Goal: Information Seeking & Learning: Learn about a topic

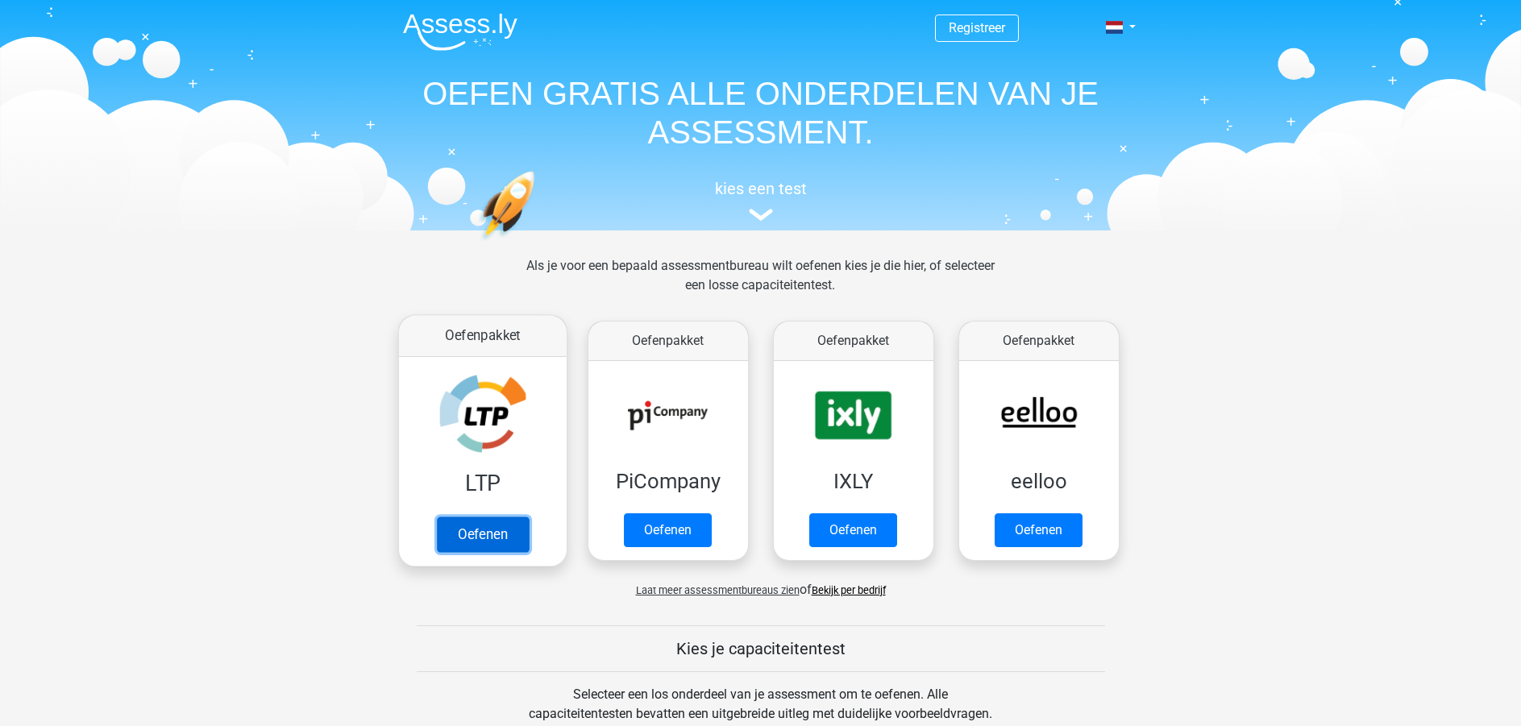
click at [480, 528] on link "Oefenen" at bounding box center [482, 534] width 92 height 35
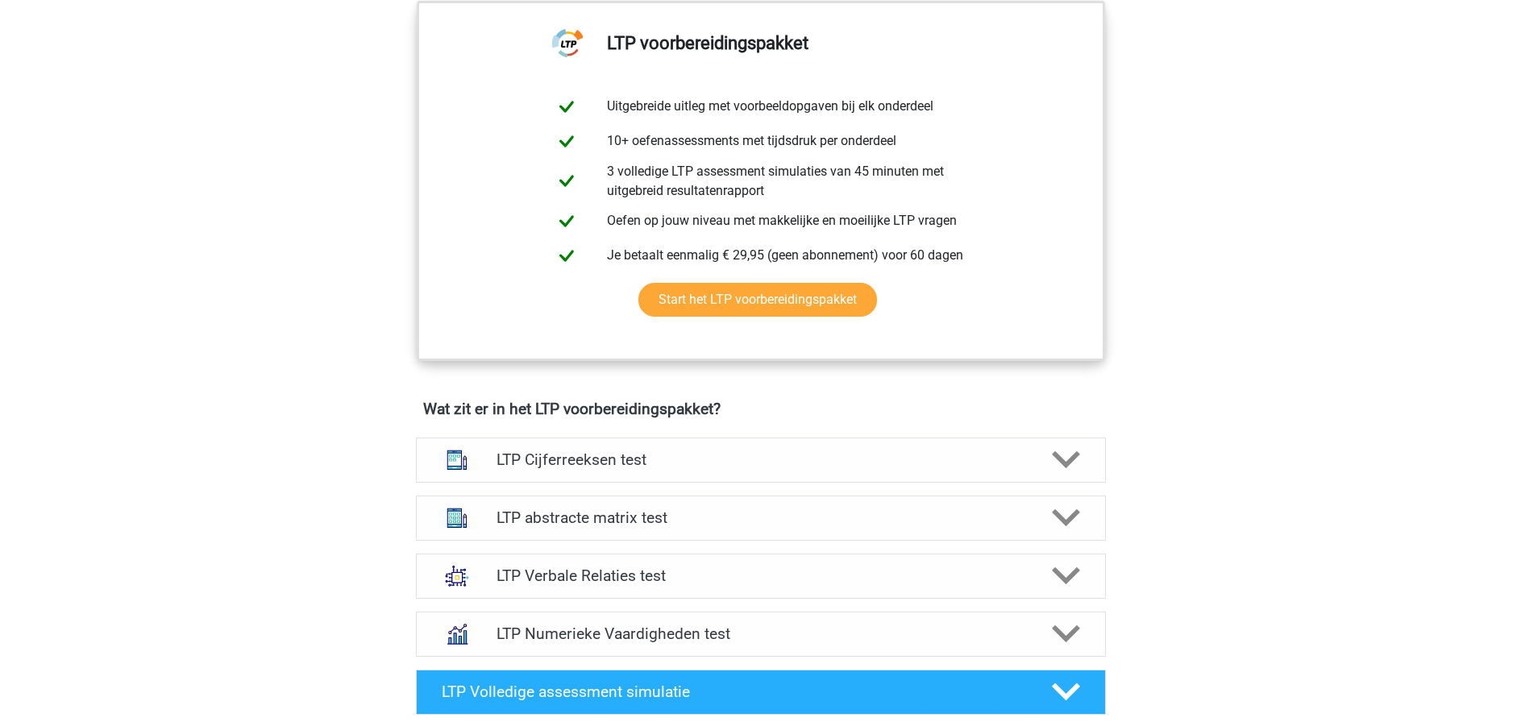
scroll to position [645, 0]
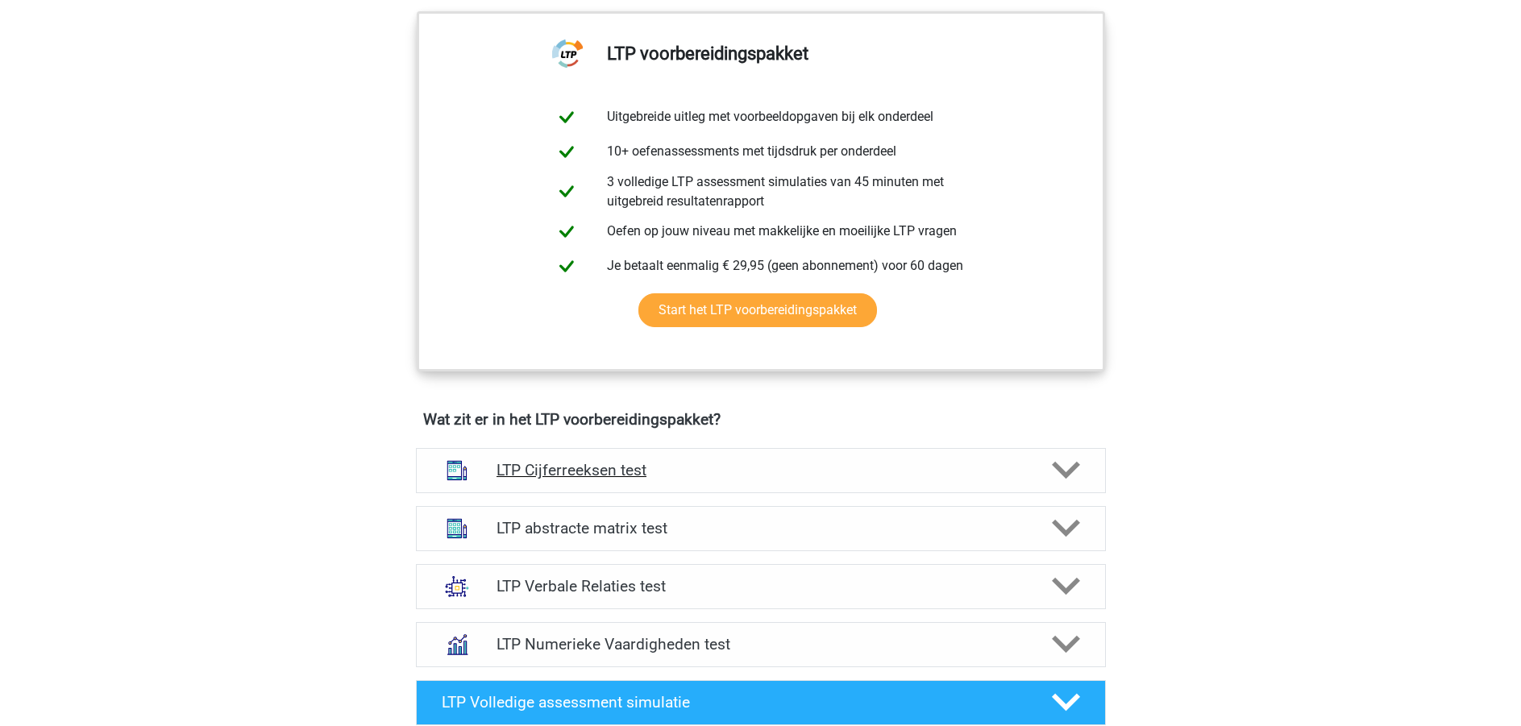
click at [1015, 454] on div "LTP Cijferreeksen test" at bounding box center [761, 470] width 690 height 45
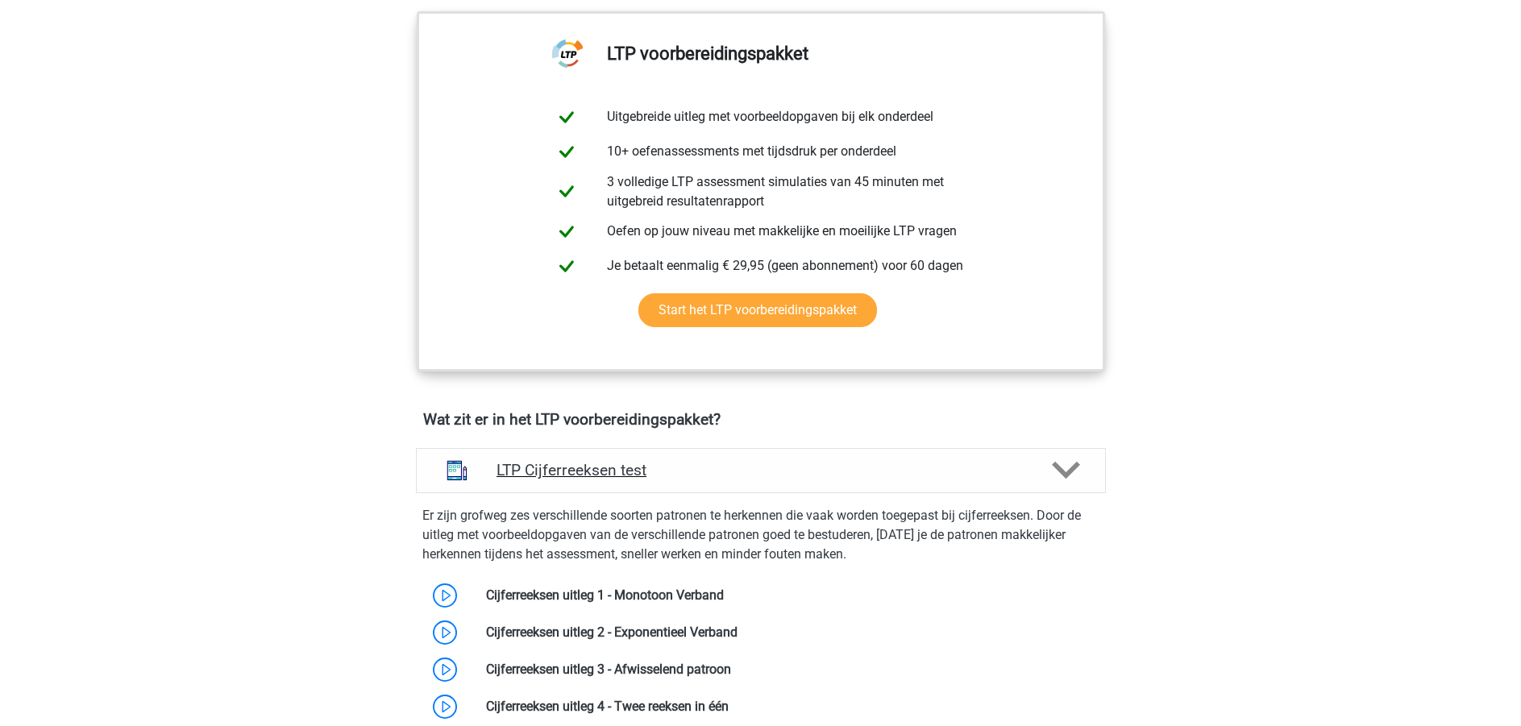
scroll to position [887, 0]
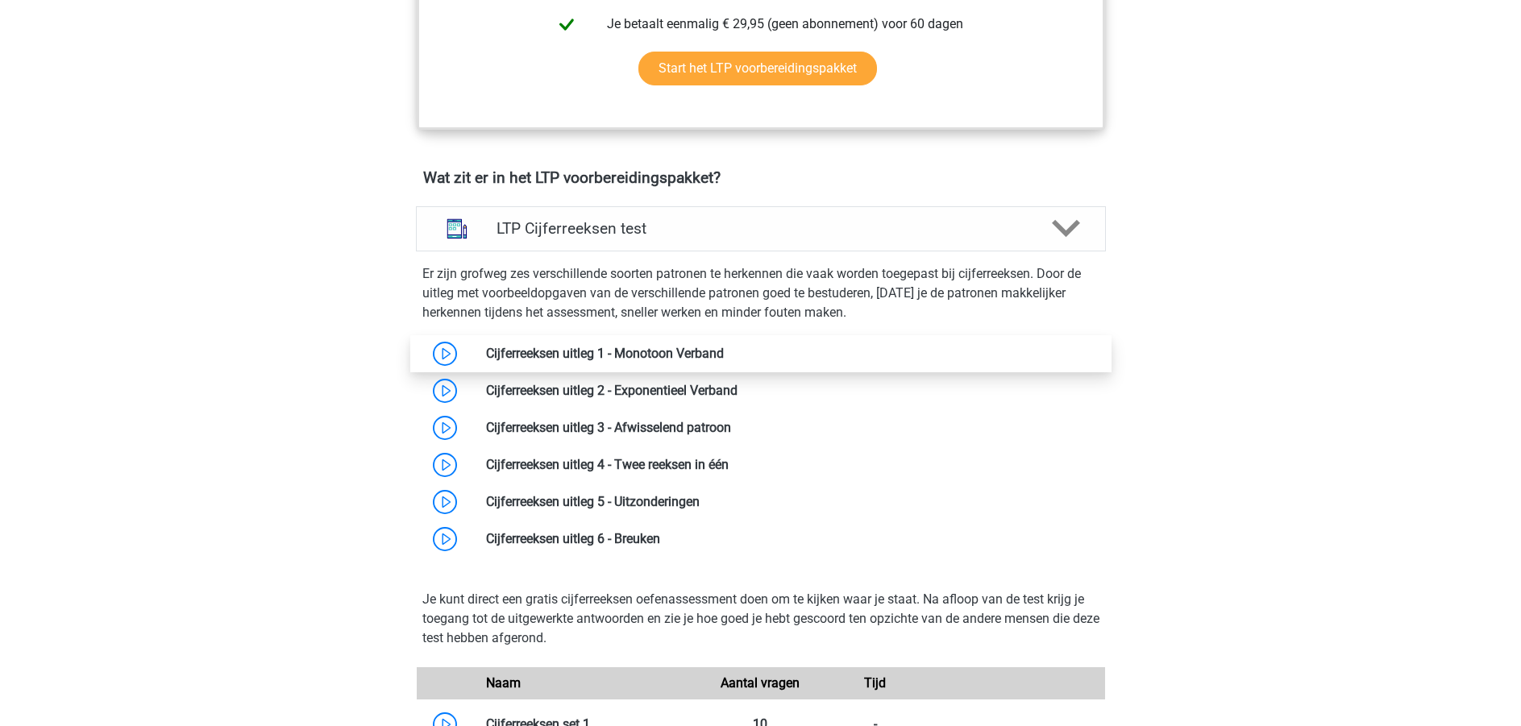
click at [724, 353] on link at bounding box center [724, 353] width 0 height 15
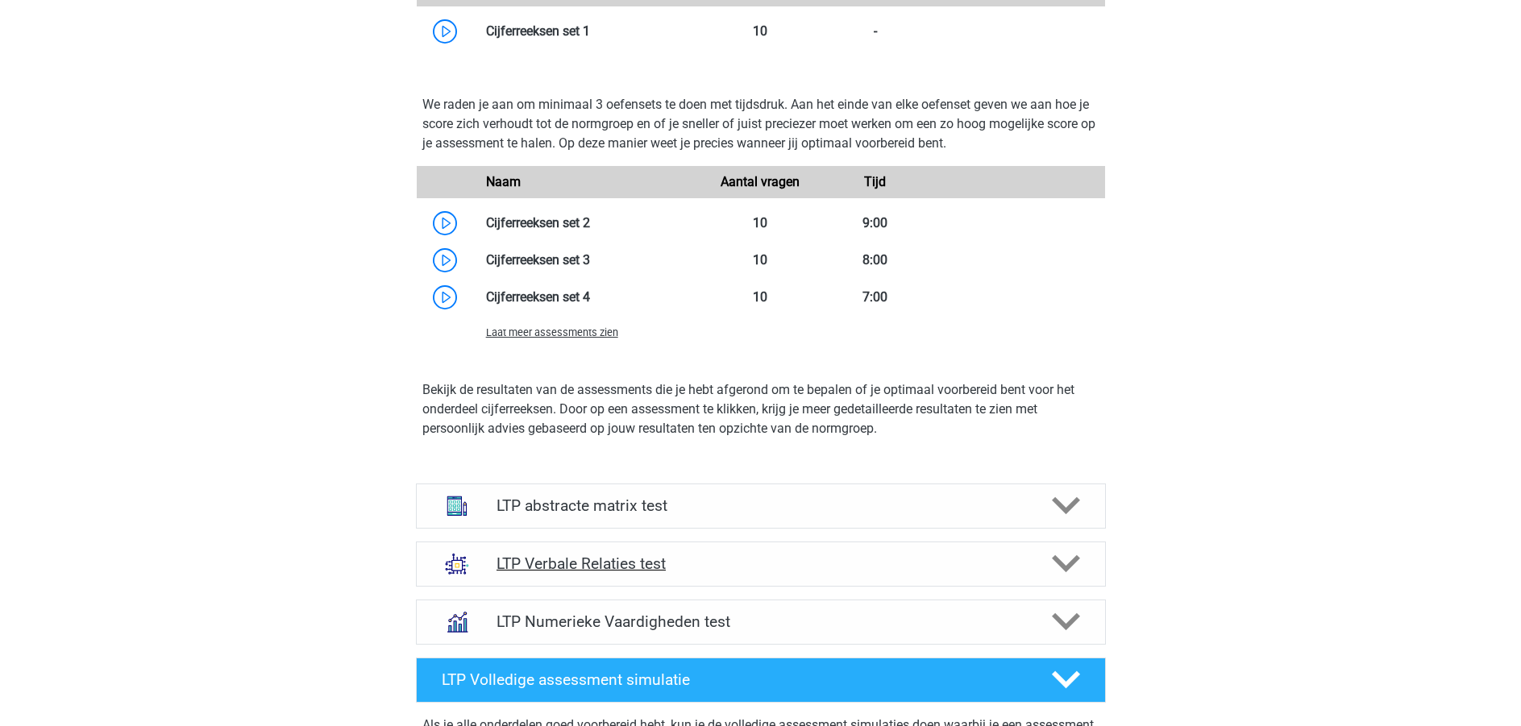
scroll to position [1934, 0]
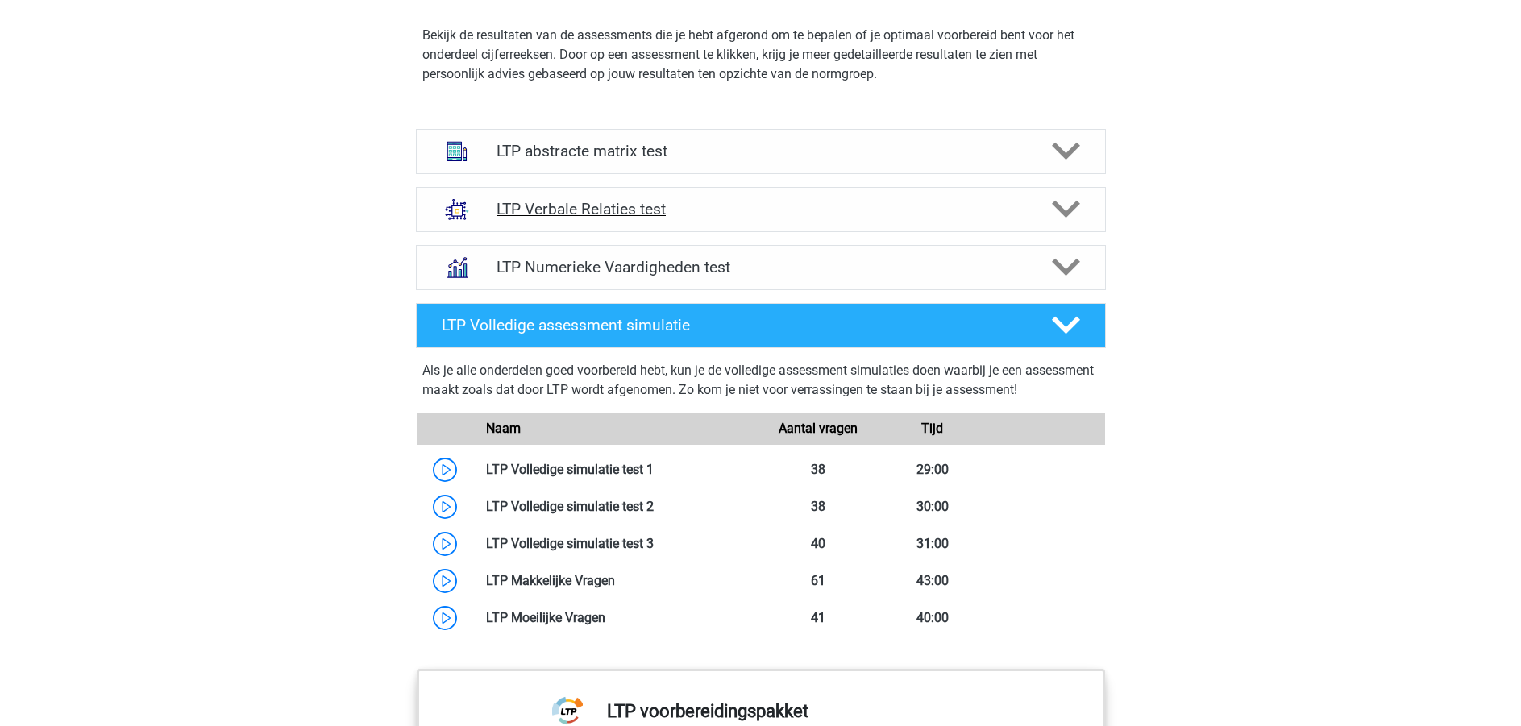
click at [1066, 209] on icon at bounding box center [1066, 209] width 28 height 28
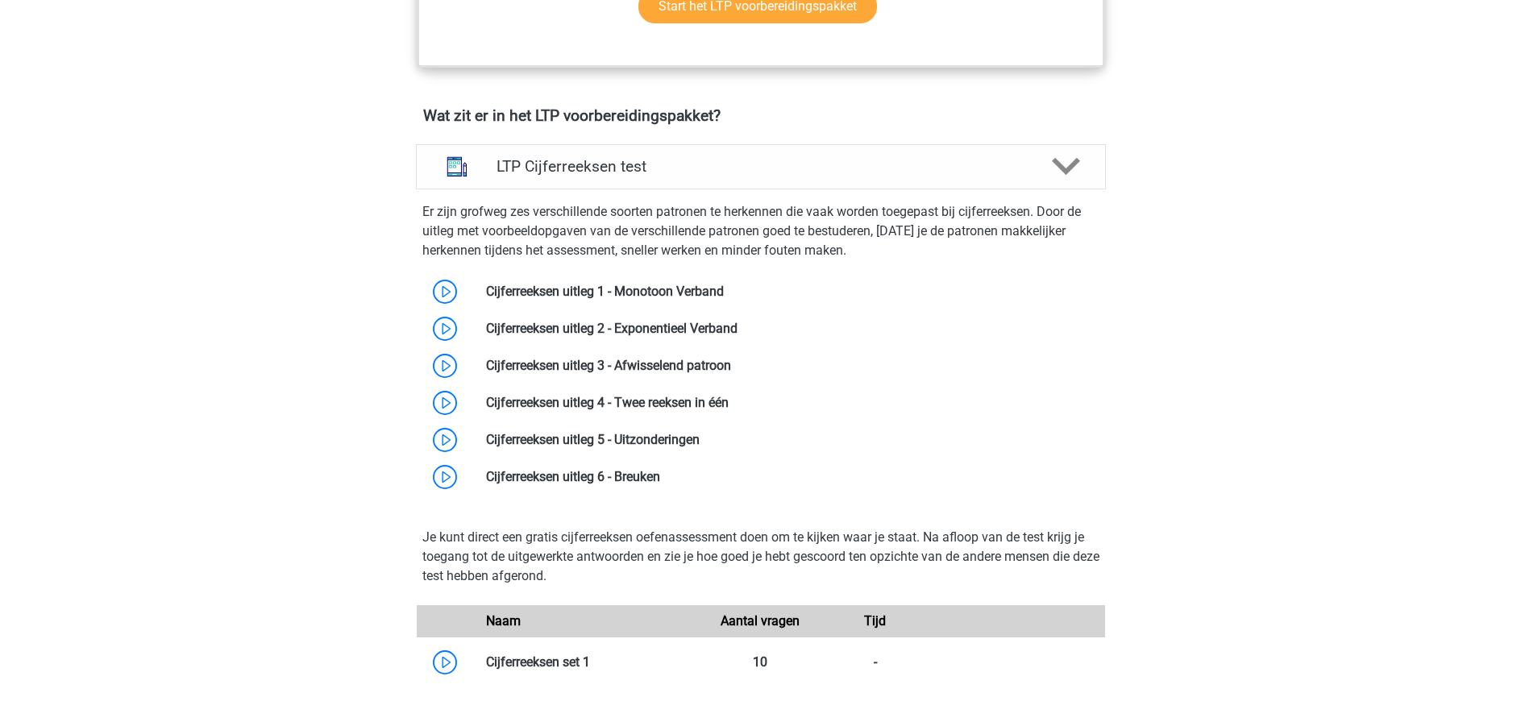
scroll to position [967, 0]
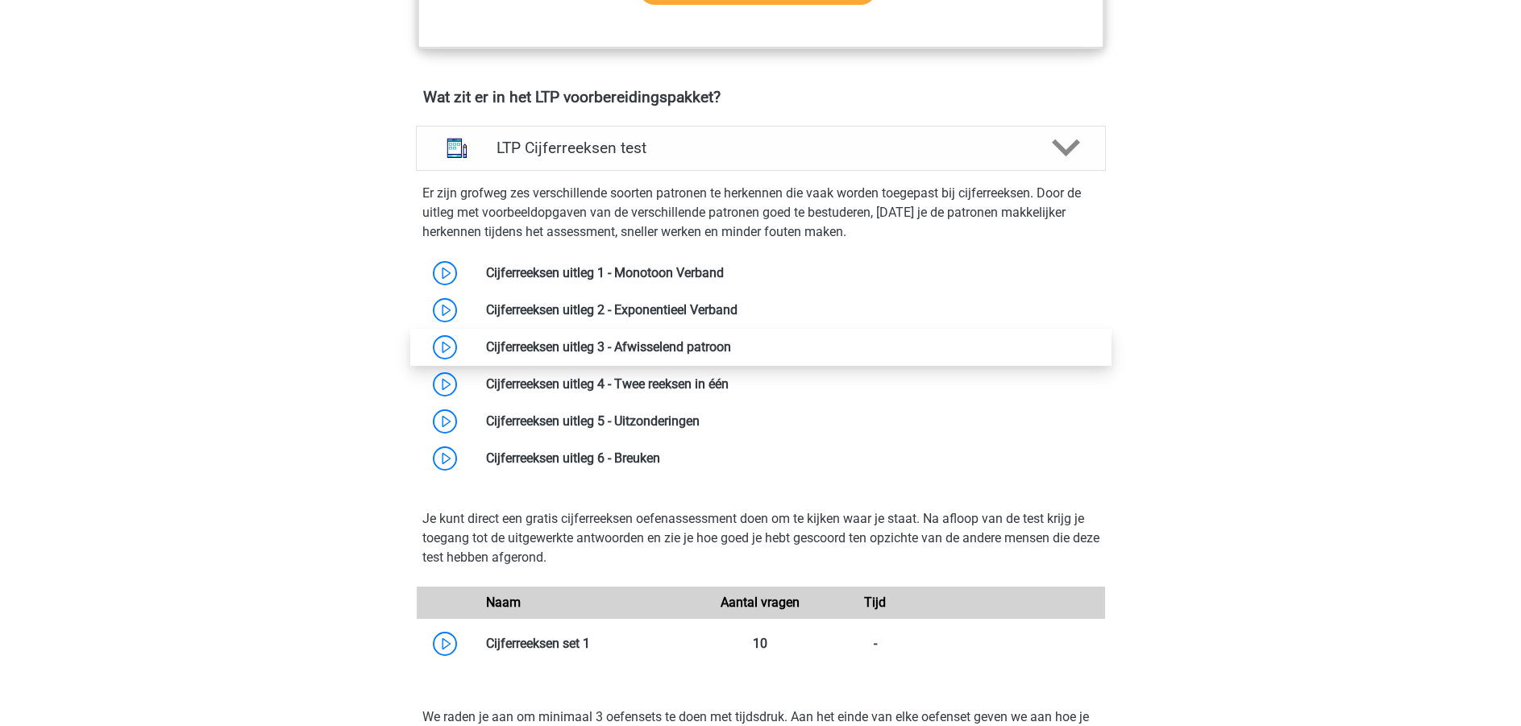
click at [731, 342] on link at bounding box center [731, 346] width 0 height 15
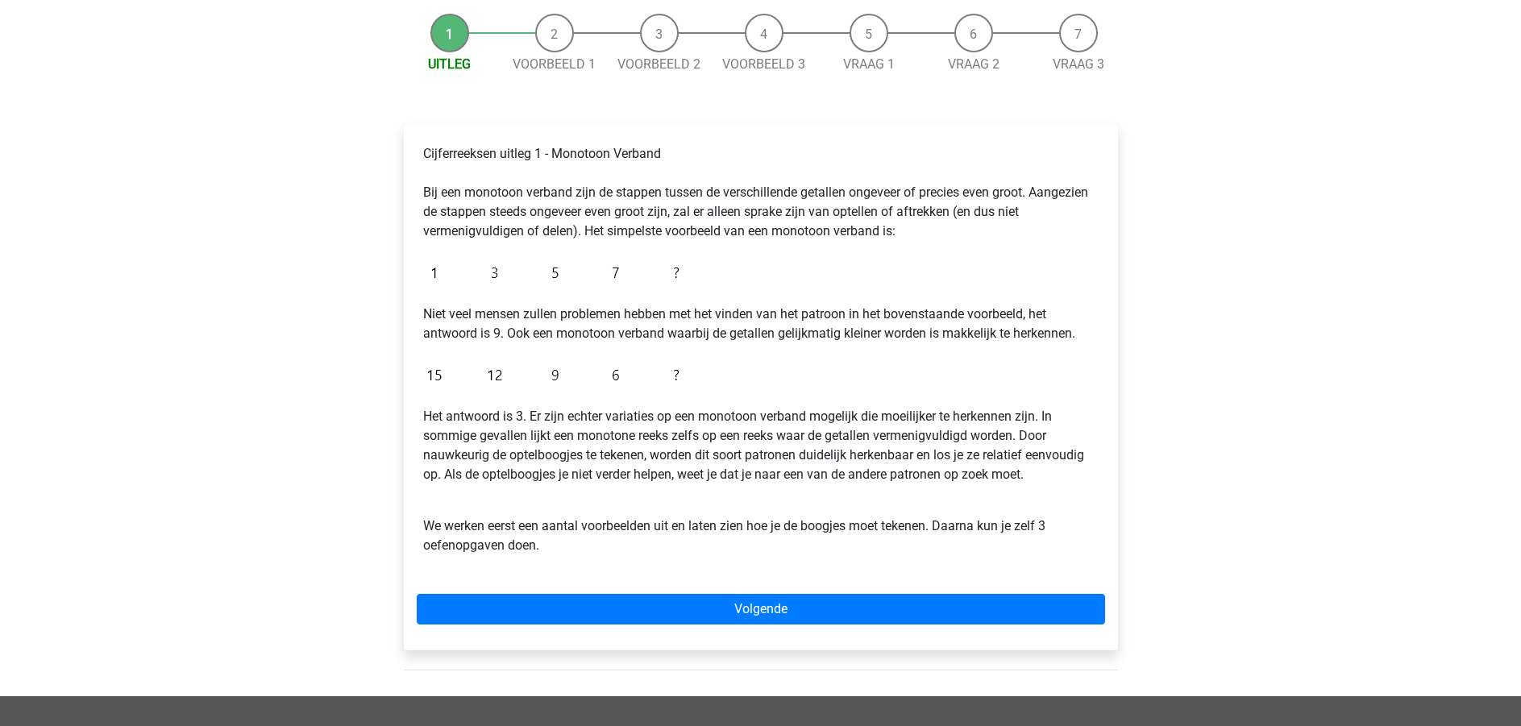
scroll to position [161, 0]
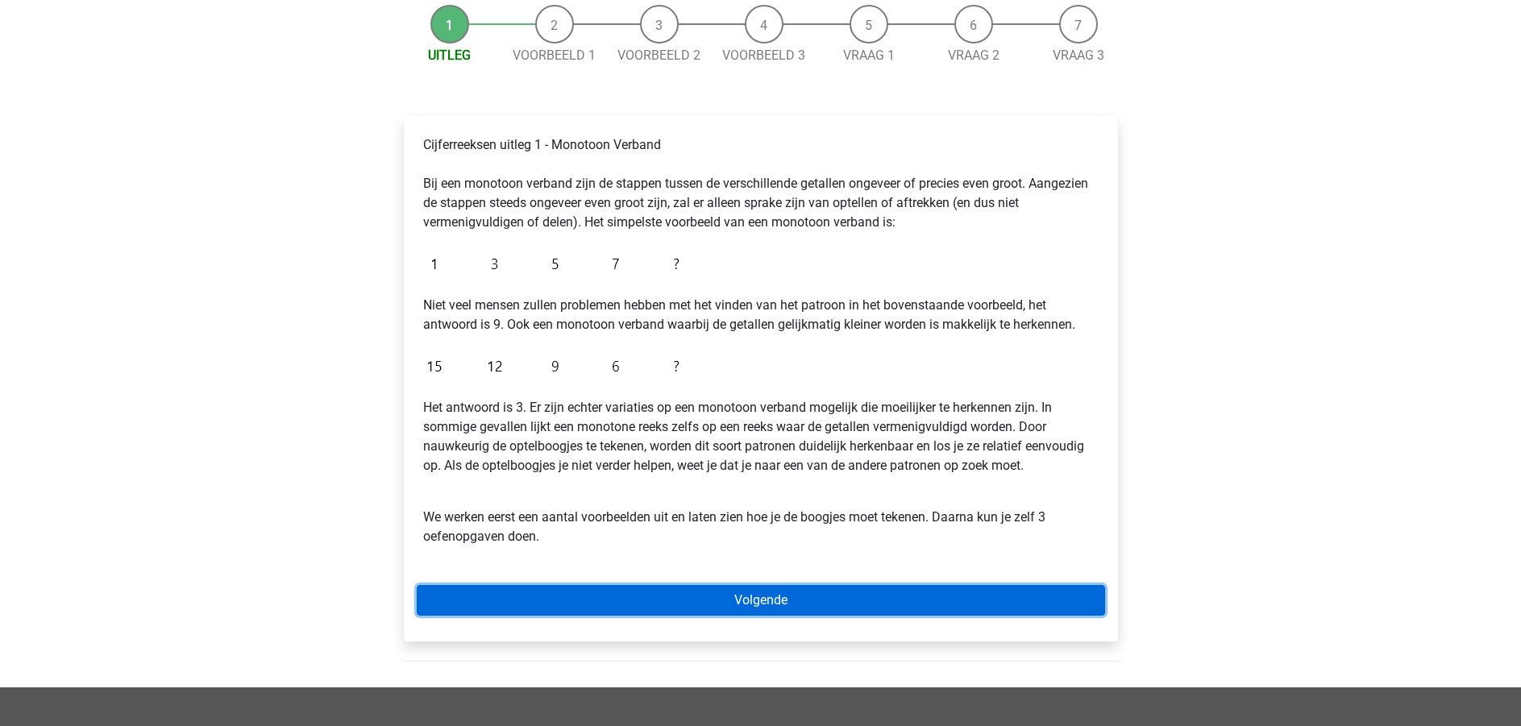
click at [851, 604] on link "Volgende" at bounding box center [761, 600] width 688 height 31
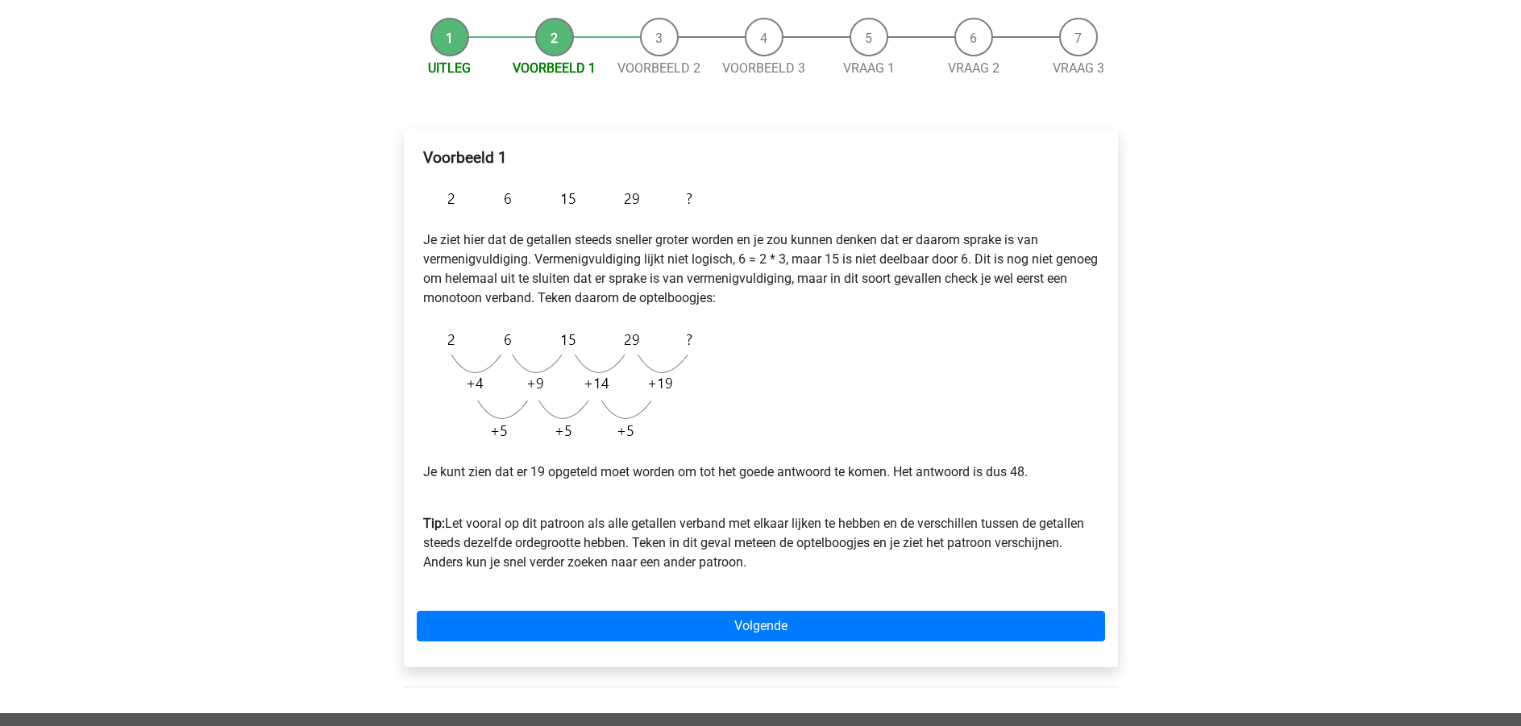
scroll to position [161, 0]
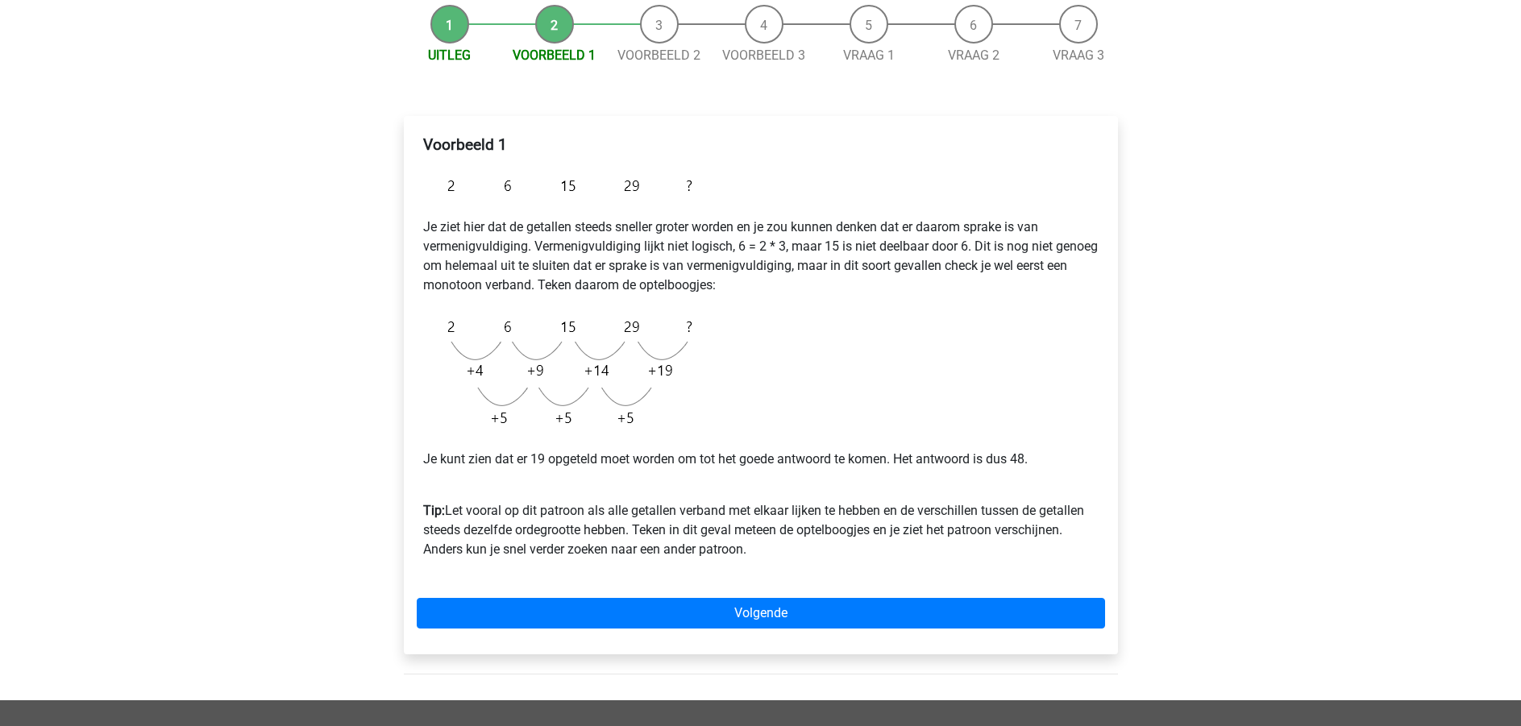
click at [555, 344] on img at bounding box center [561, 372] width 277 height 129
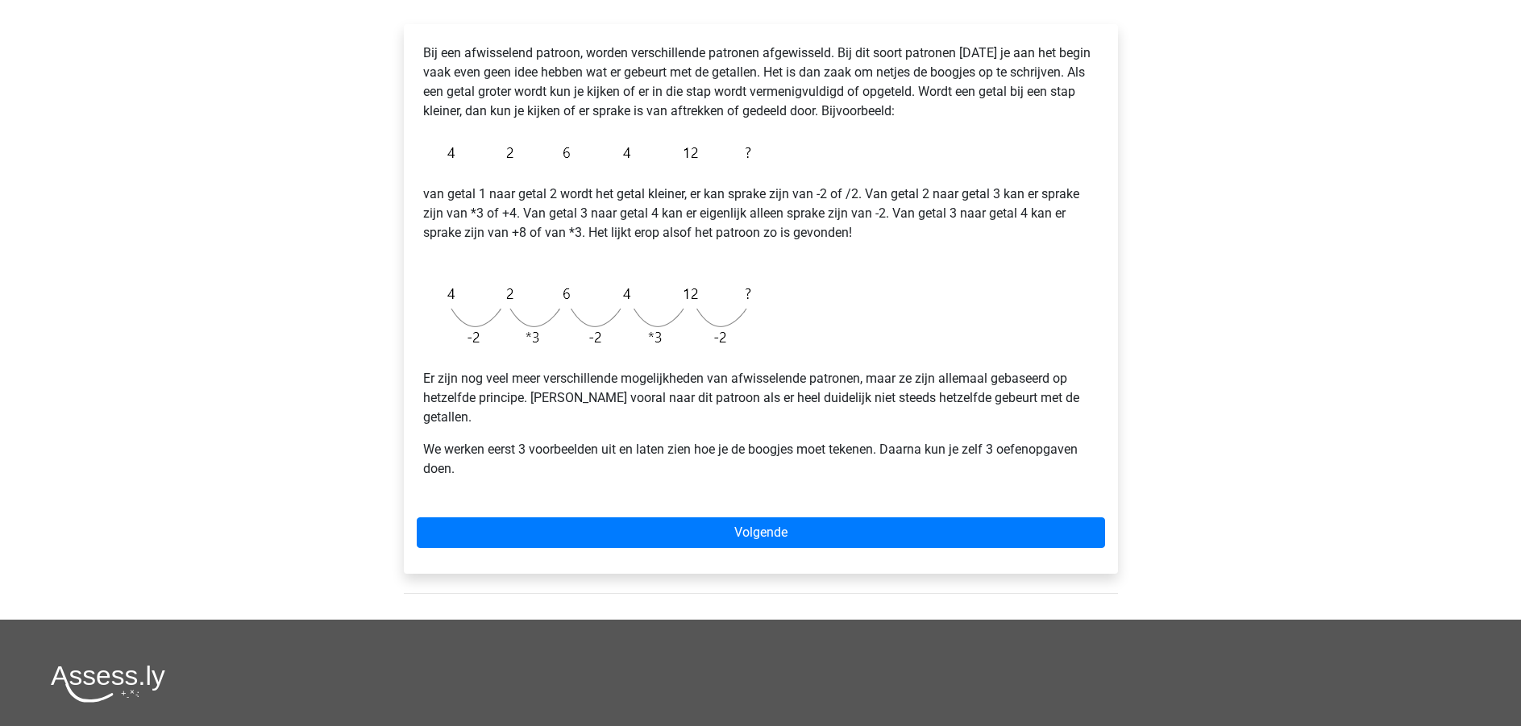
scroll to position [484, 0]
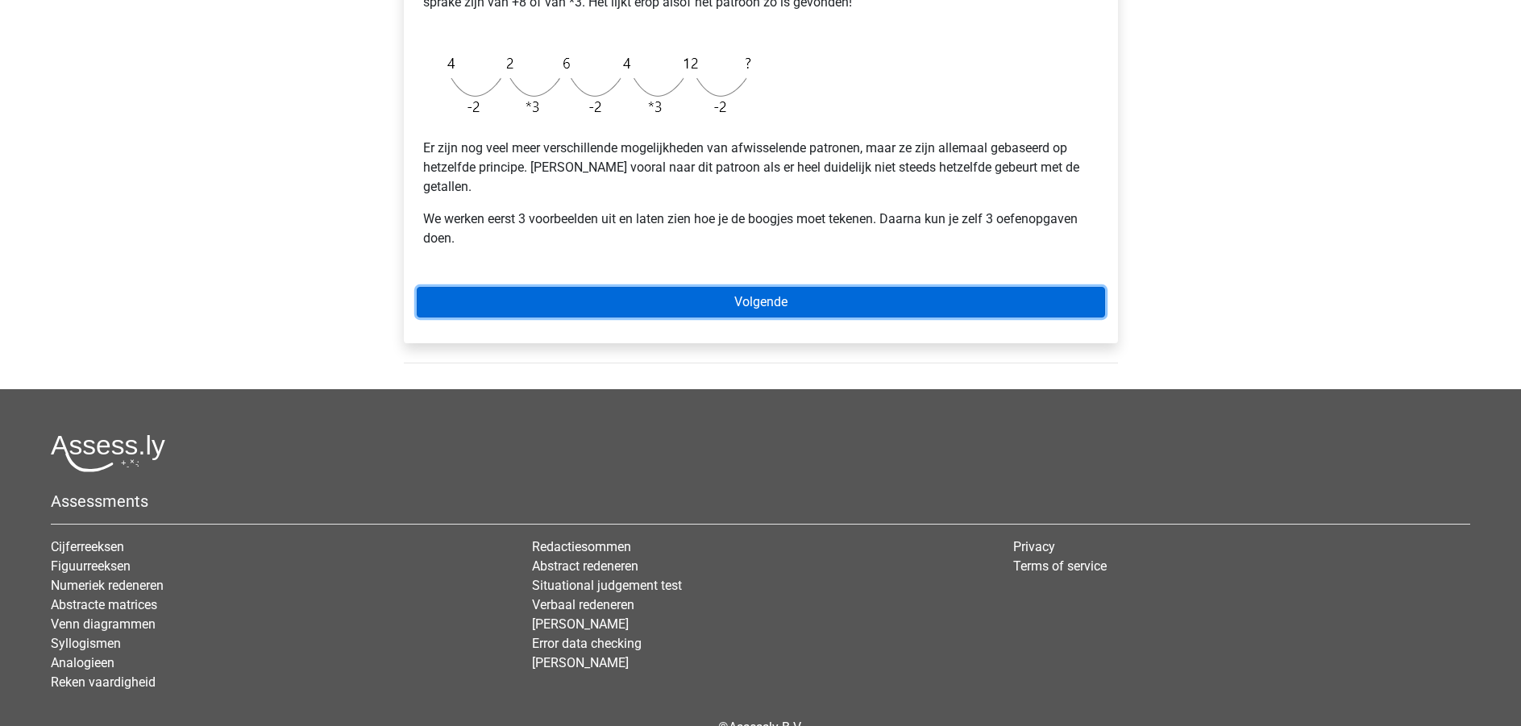
click at [811, 287] on link "Volgende" at bounding box center [761, 302] width 688 height 31
